Goal: Transaction & Acquisition: Purchase product/service

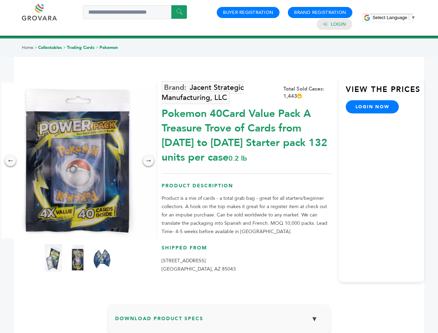
click at [394, 17] on span "Select Language" at bounding box center [390, 17] width 35 height 5
click at [78, 161] on img at bounding box center [78, 161] width 156 height 156
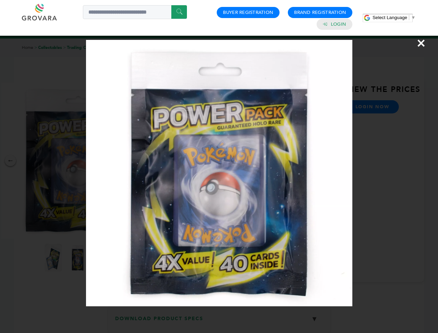
click at [10, 161] on div "×" at bounding box center [219, 166] width 438 height 333
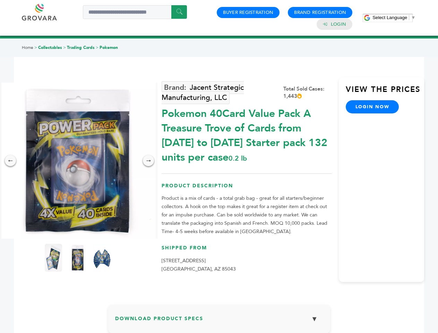
click at [149, 161] on div "→" at bounding box center [148, 160] width 11 height 11
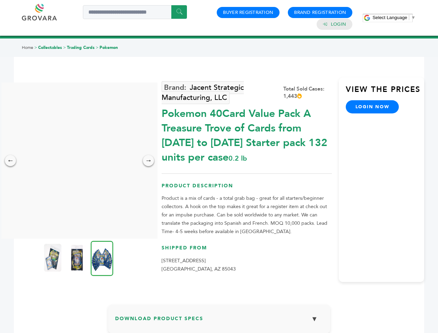
click at [53, 258] on img at bounding box center [52, 258] width 17 height 28
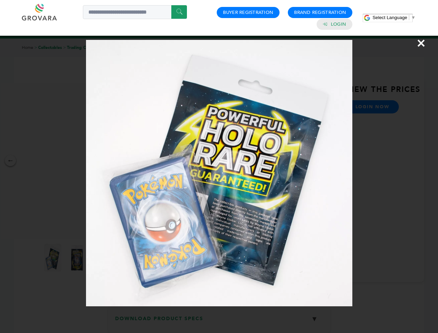
click at [78, 258] on div "×" at bounding box center [219, 166] width 438 height 333
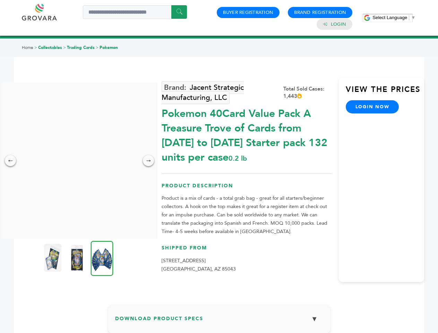
click at [102, 258] on img at bounding box center [102, 258] width 23 height 35
click at [0, 0] on div "×" at bounding box center [0, 0] width 0 height 0
